Goal: Task Accomplishment & Management: Use online tool/utility

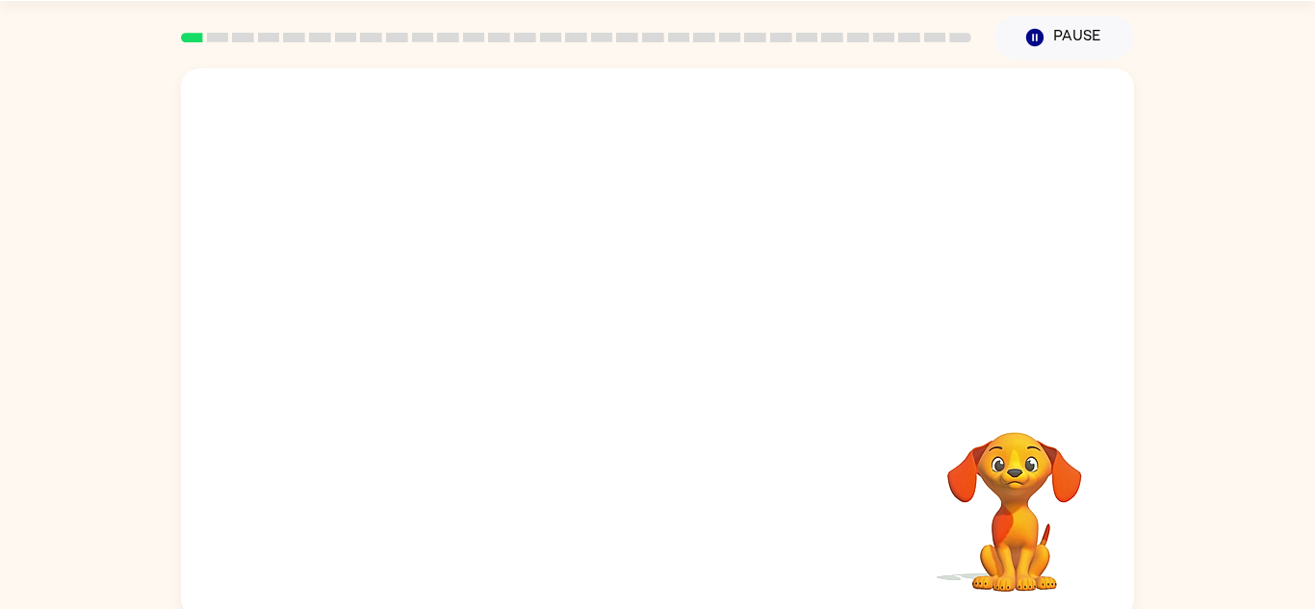
scroll to position [58, 0]
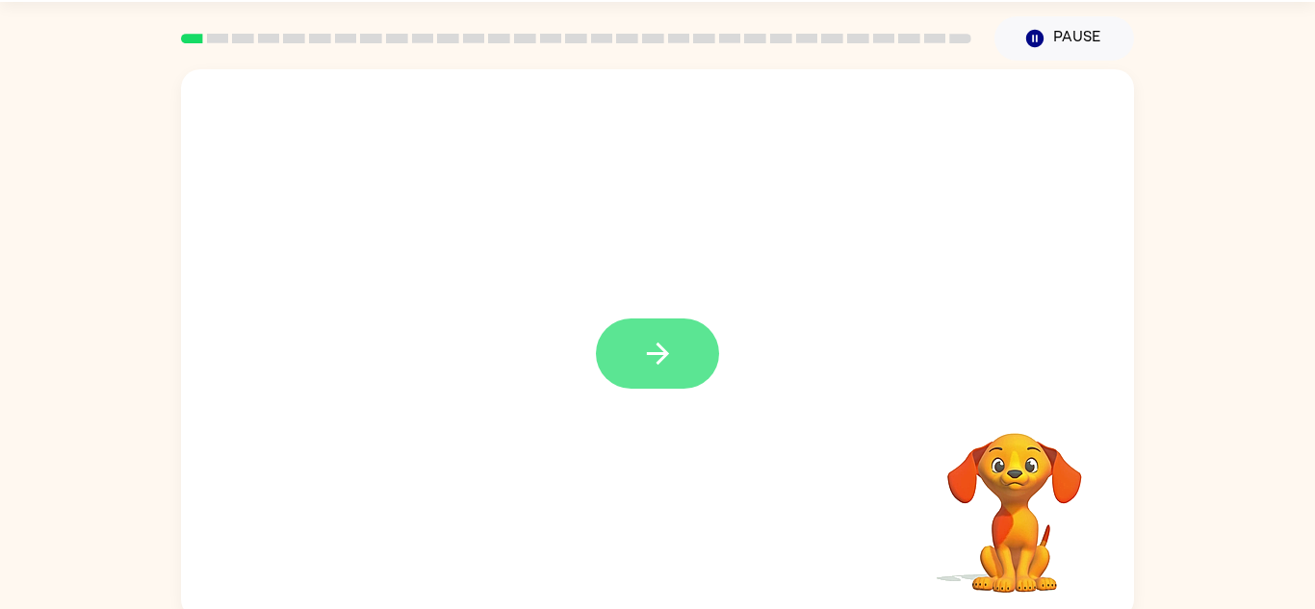
click at [675, 372] on button "button" at bounding box center [657, 354] width 123 height 70
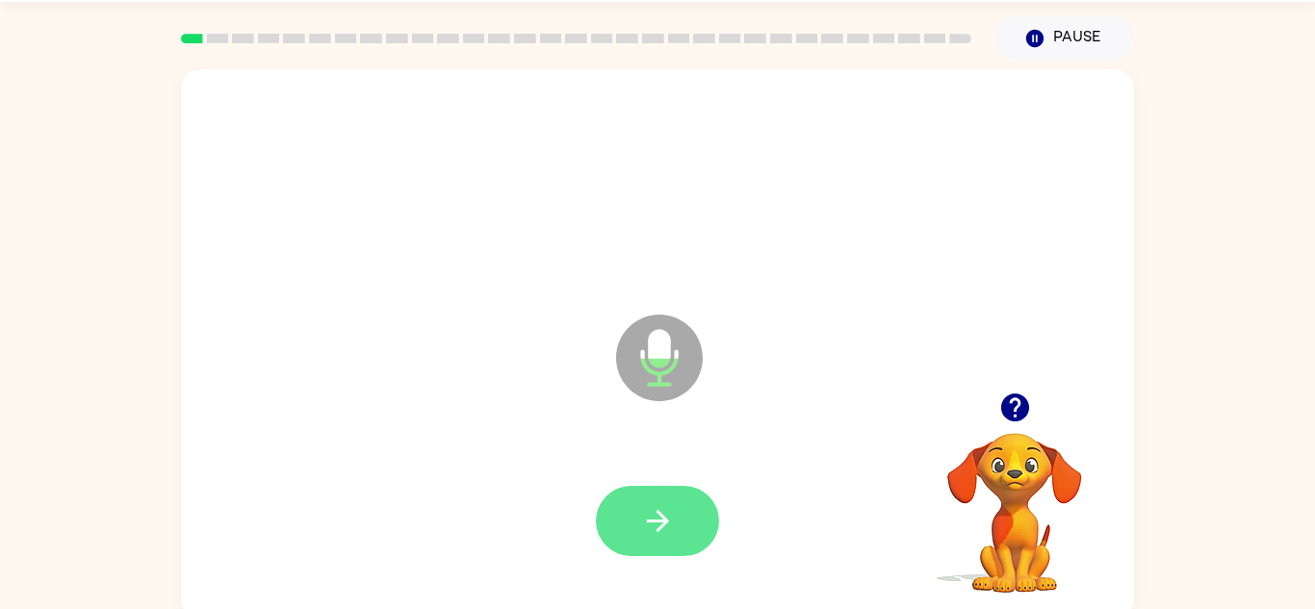
click at [679, 511] on button "button" at bounding box center [657, 521] width 123 height 70
click at [674, 506] on button "button" at bounding box center [657, 521] width 123 height 70
click at [672, 516] on icon "button" at bounding box center [658, 521] width 34 height 34
click at [674, 522] on button "button" at bounding box center [657, 521] width 123 height 70
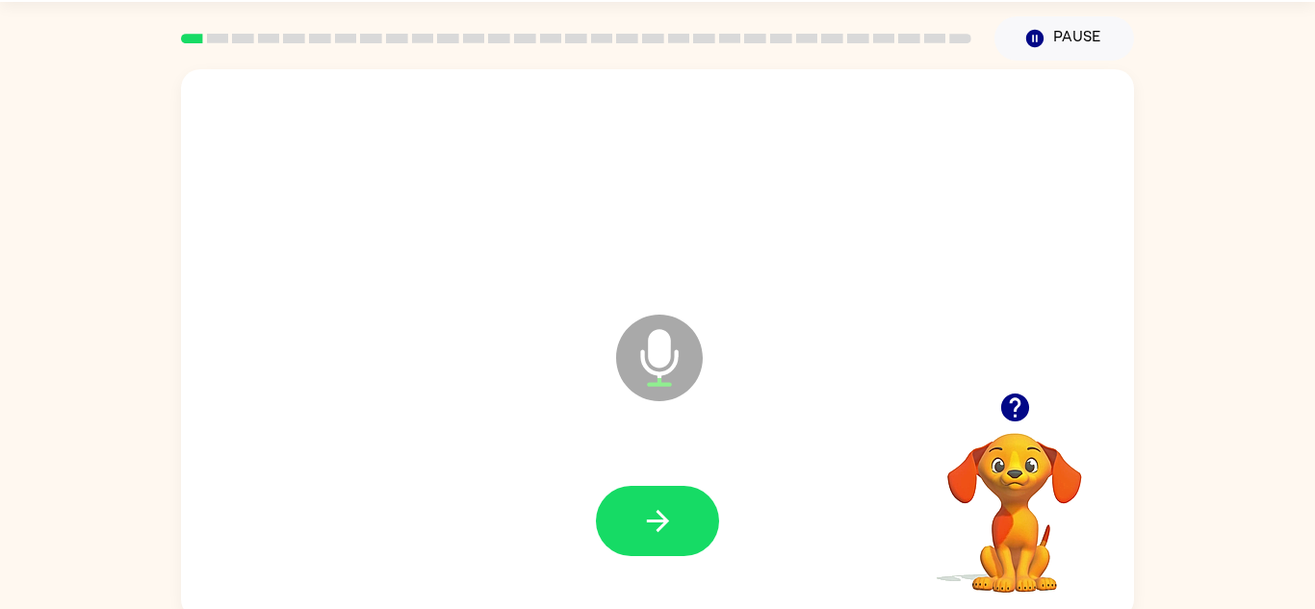
click at [674, 522] on button "button" at bounding box center [657, 521] width 123 height 70
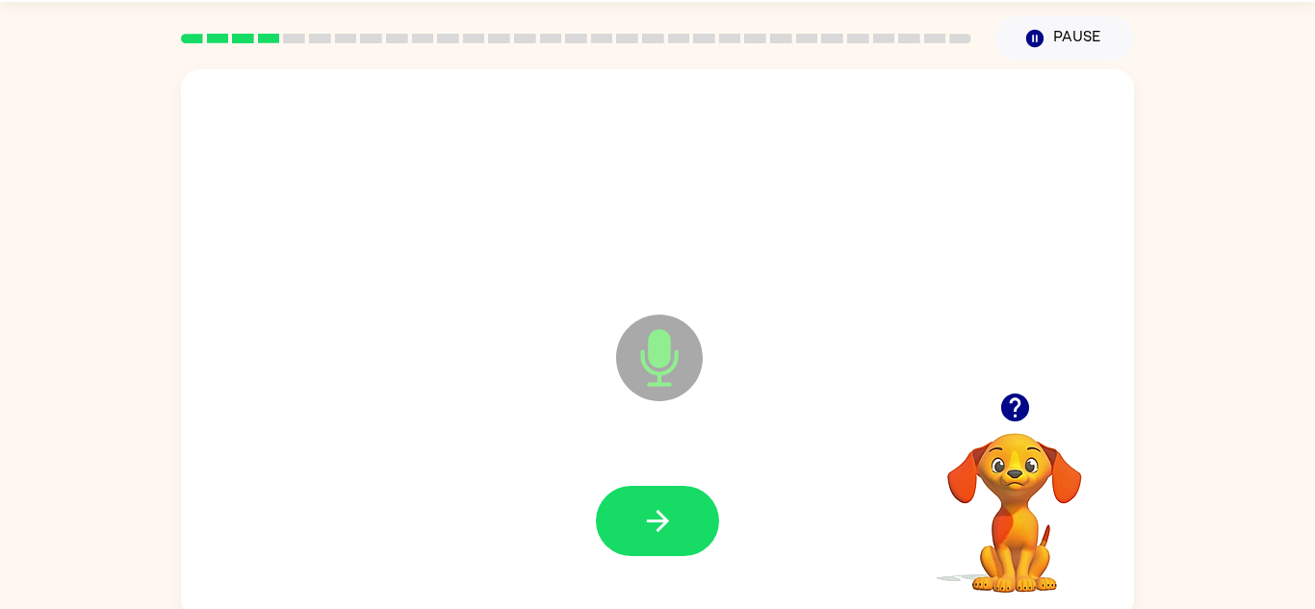
click at [674, 522] on button "button" at bounding box center [657, 521] width 123 height 70
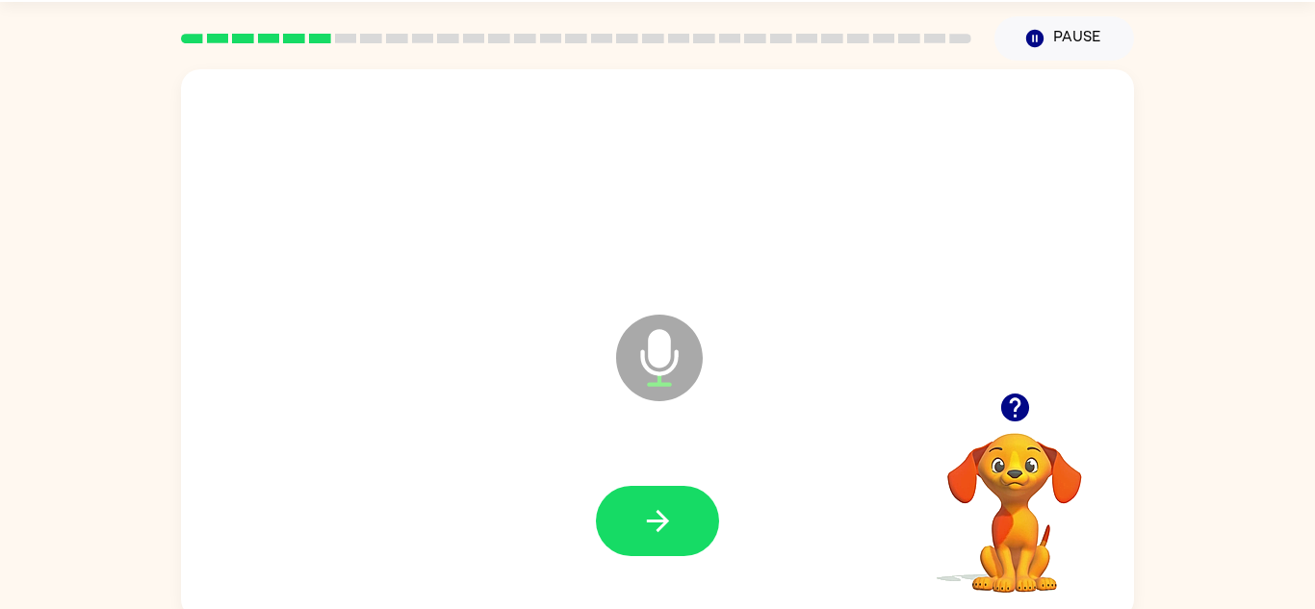
click at [674, 522] on button "button" at bounding box center [657, 521] width 123 height 70
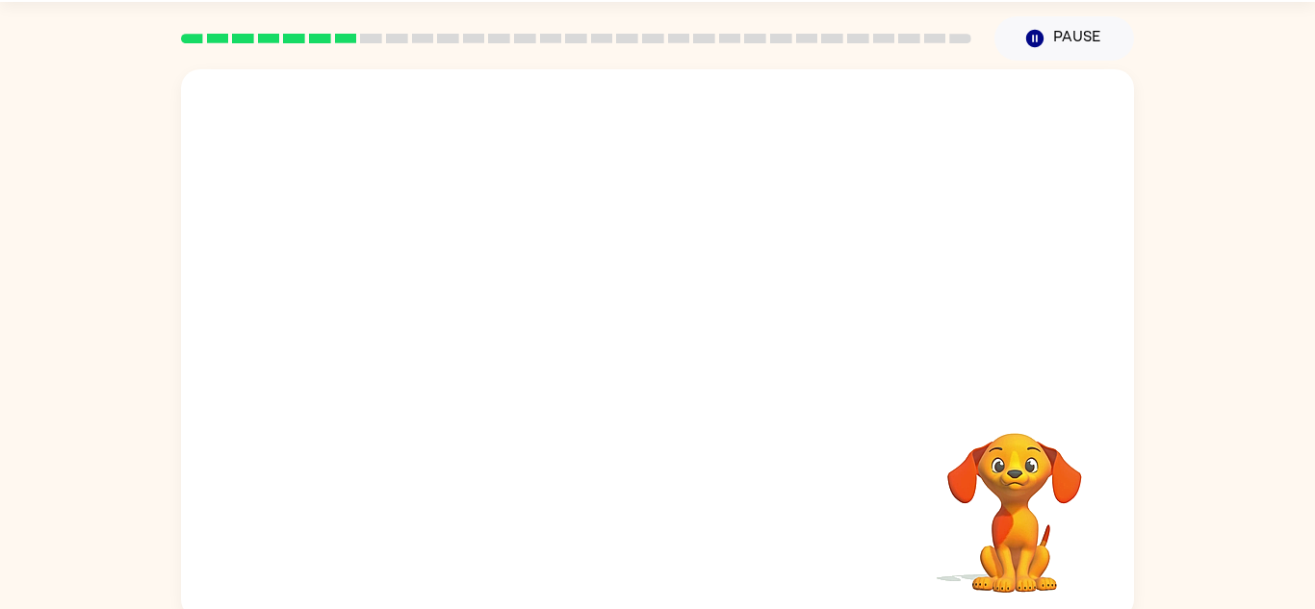
click at [674, 522] on div "Your browser must support playing .mp4 files to use Literably. Please try using…" at bounding box center [657, 344] width 953 height 550
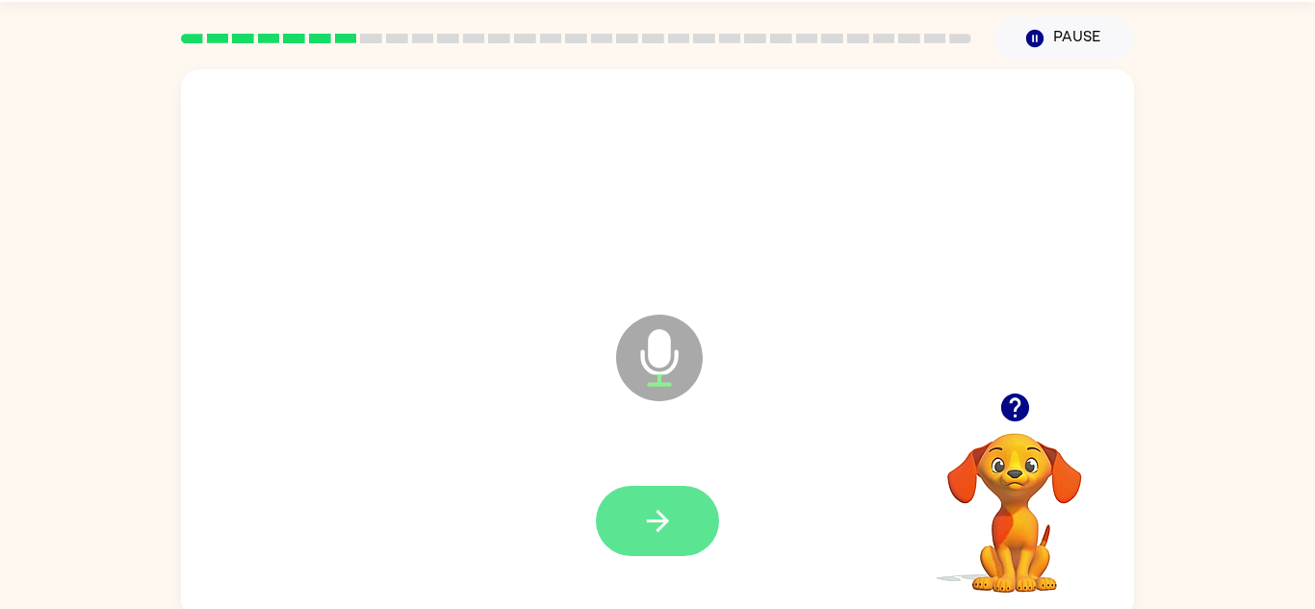
click at [656, 521] on icon "button" at bounding box center [657, 521] width 22 height 22
click at [663, 524] on icon "button" at bounding box center [657, 521] width 22 height 22
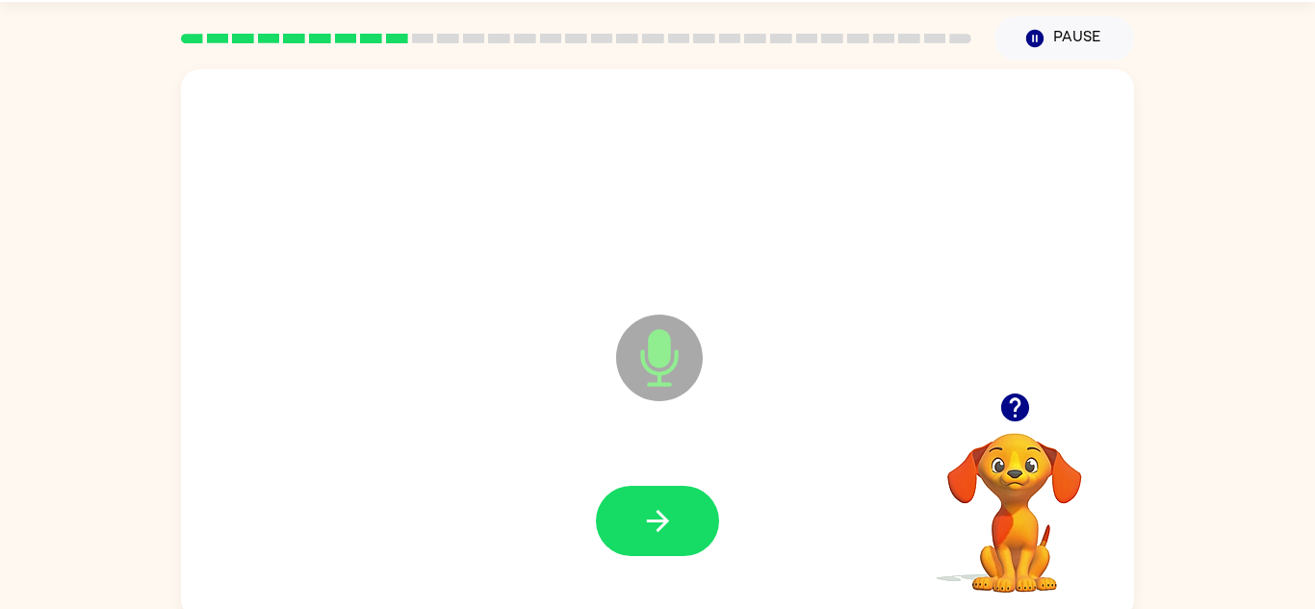
click at [663, 524] on icon "button" at bounding box center [657, 521] width 22 height 22
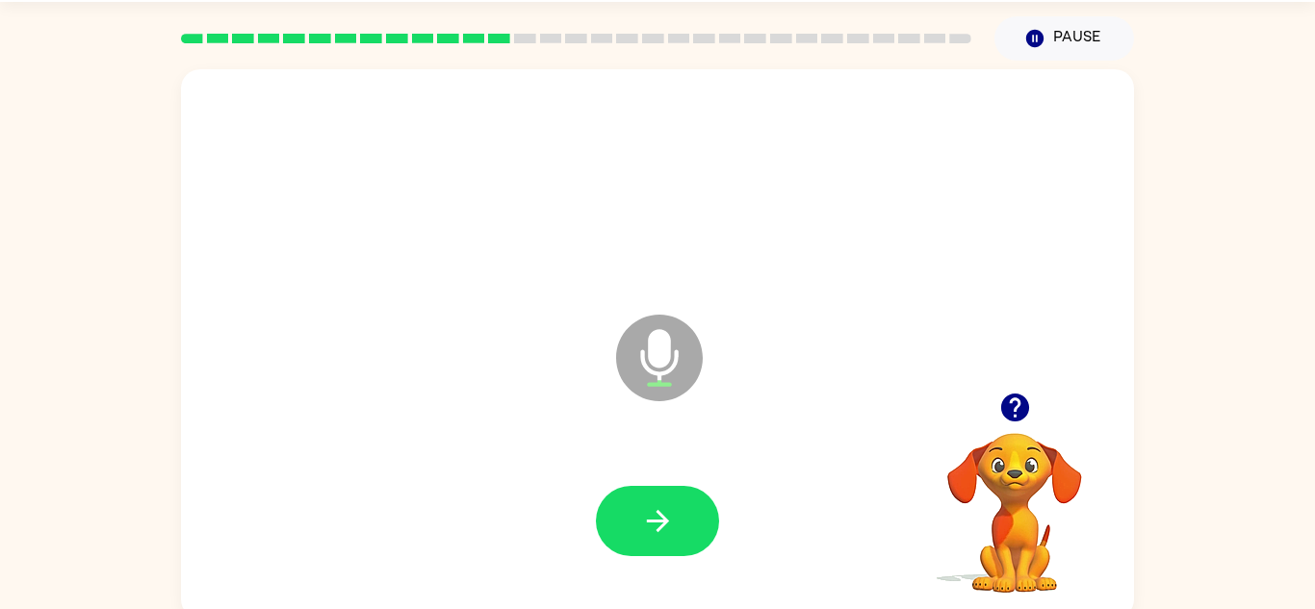
click at [663, 524] on icon "button" at bounding box center [657, 521] width 22 height 22
click at [1043, 44] on icon "Pause" at bounding box center [1034, 38] width 21 height 21
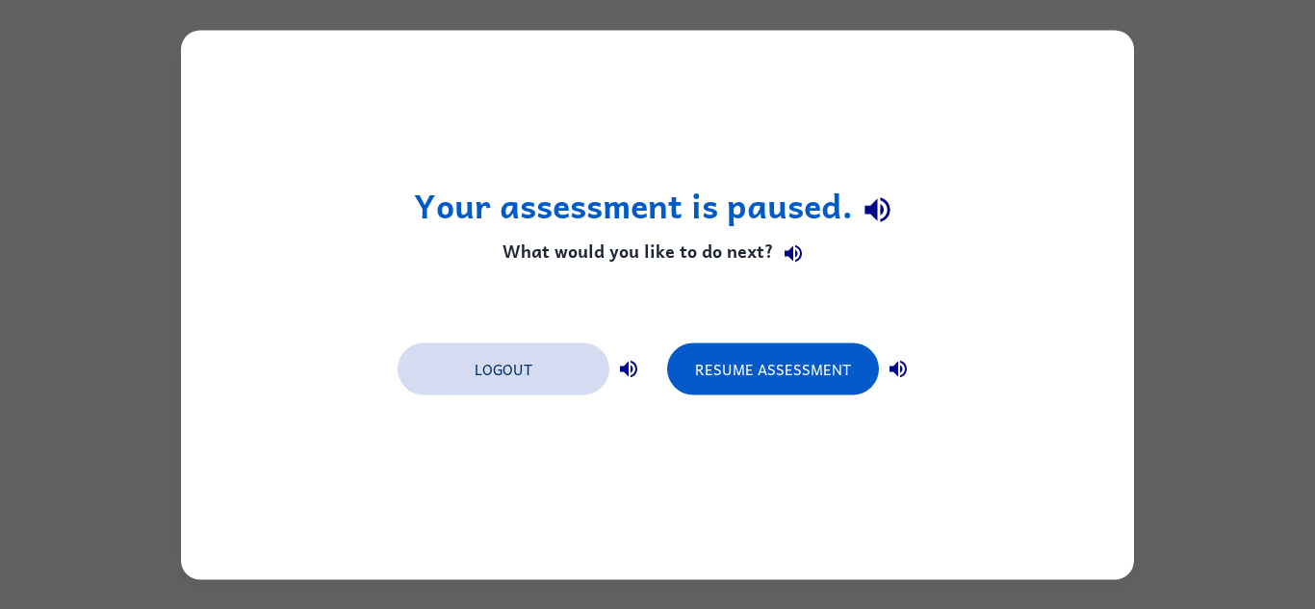
click at [518, 345] on button "Logout" at bounding box center [504, 369] width 212 height 52
